Goal: Information Seeking & Learning: Learn about a topic

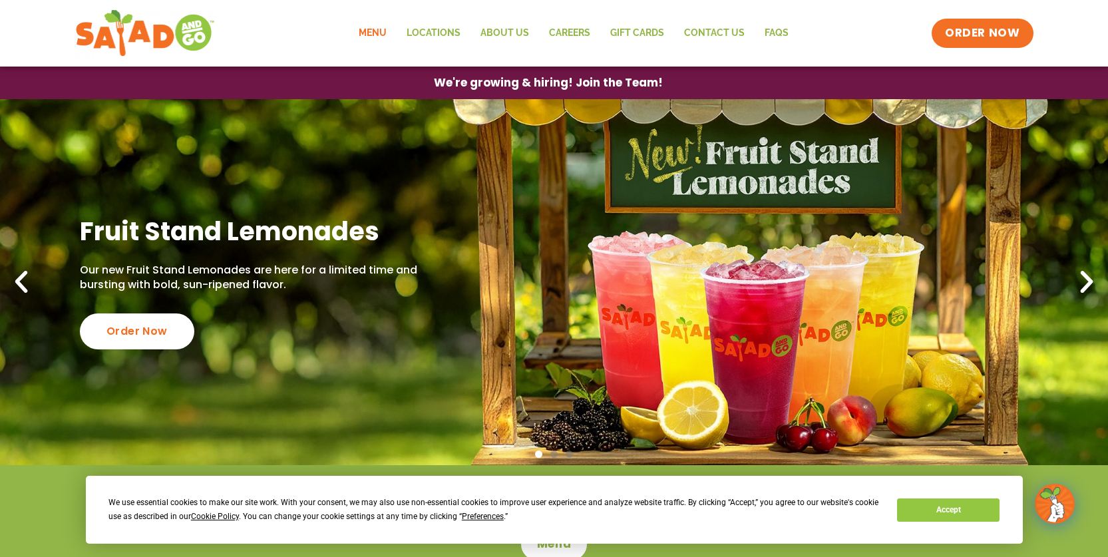
click at [379, 31] on link "Menu" at bounding box center [373, 33] width 48 height 31
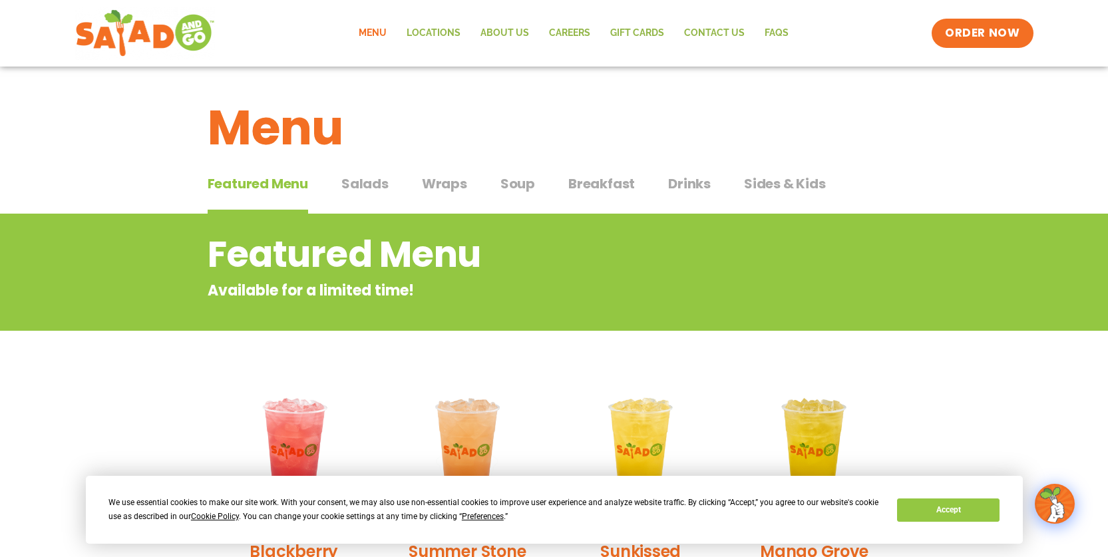
click at [597, 179] on span "Breakfast" at bounding box center [601, 184] width 67 height 20
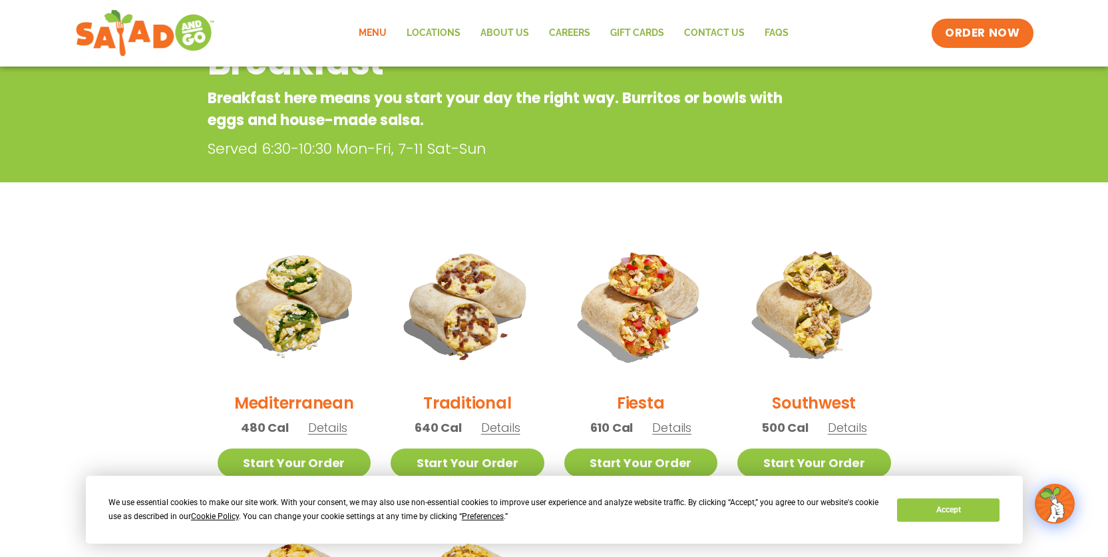
scroll to position [67, 0]
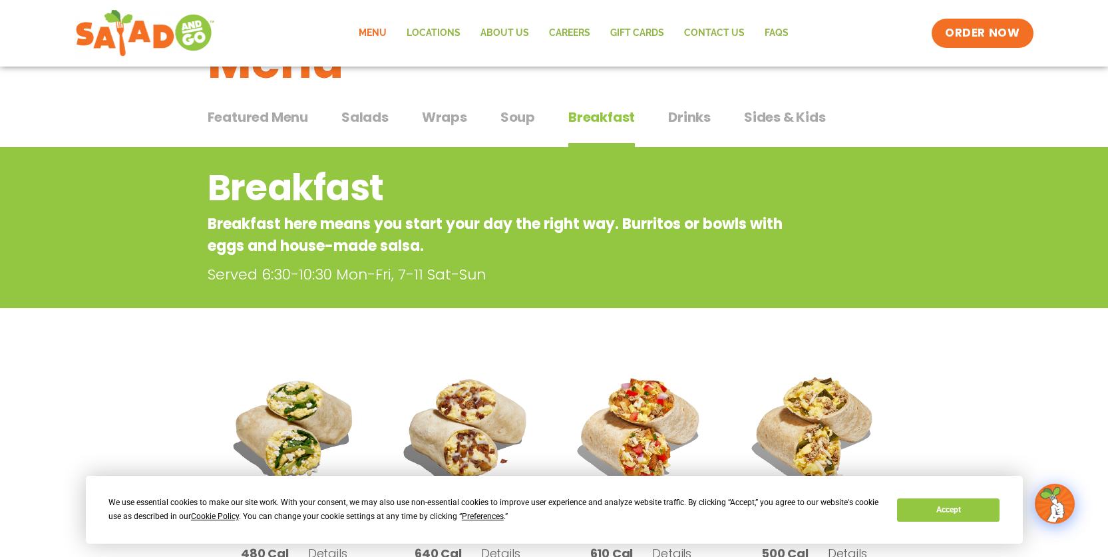
click at [354, 116] on span "Salads" at bounding box center [364, 117] width 47 height 20
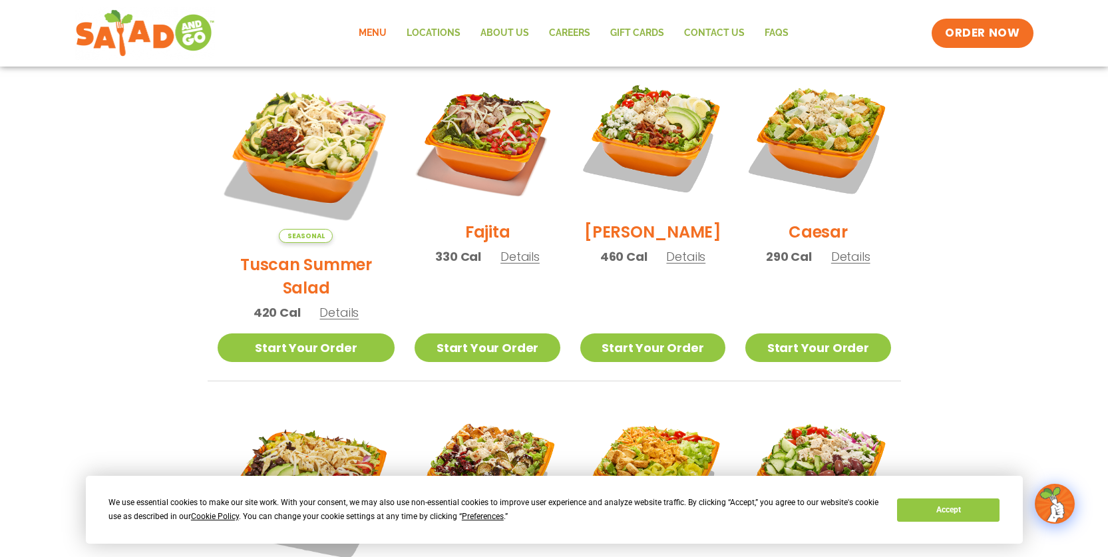
scroll to position [399, 0]
